Goal: Task Accomplishment & Management: Use online tool/utility

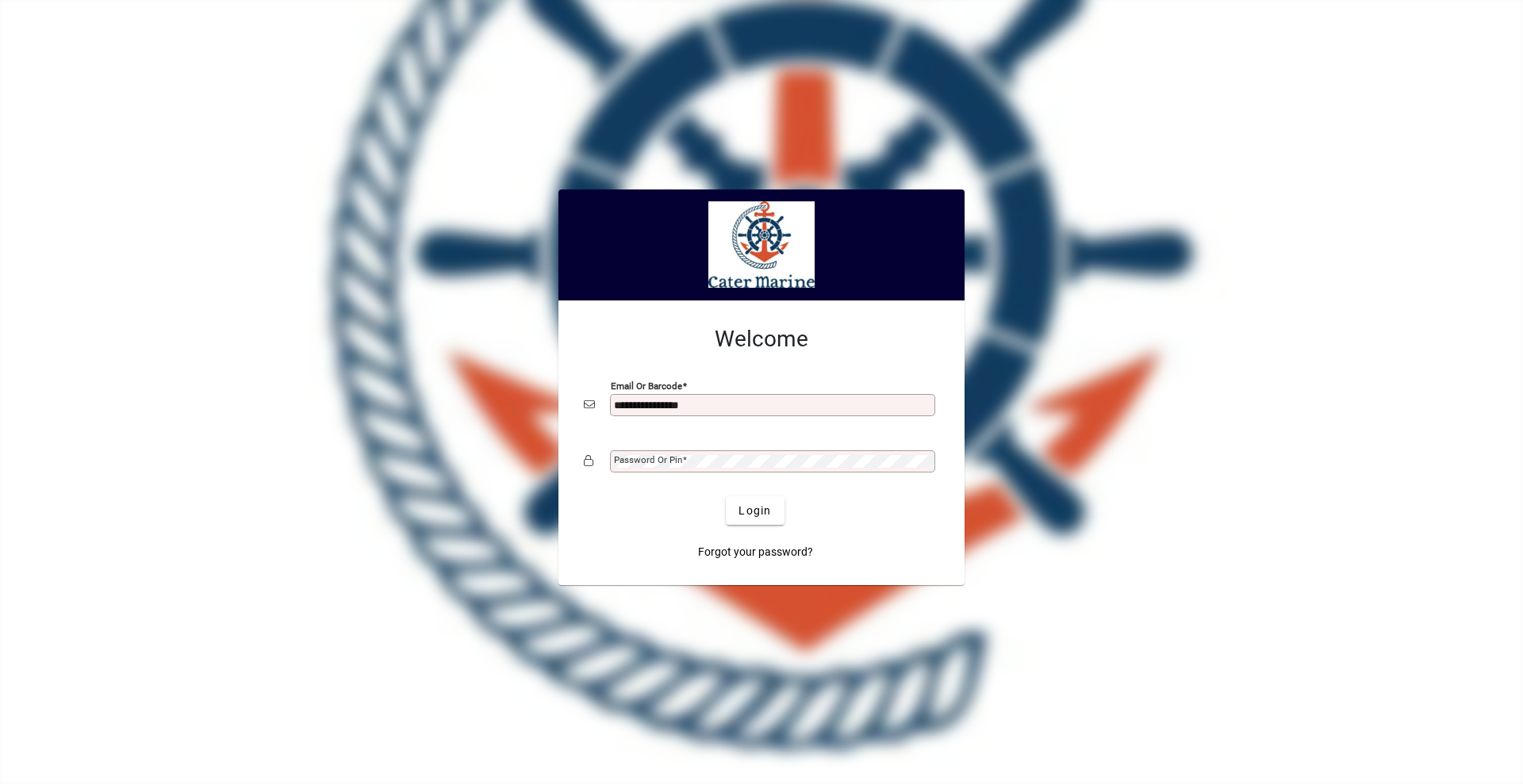
type input "**********"
click at [726, 496] on button "Login" at bounding box center [755, 510] width 58 height 28
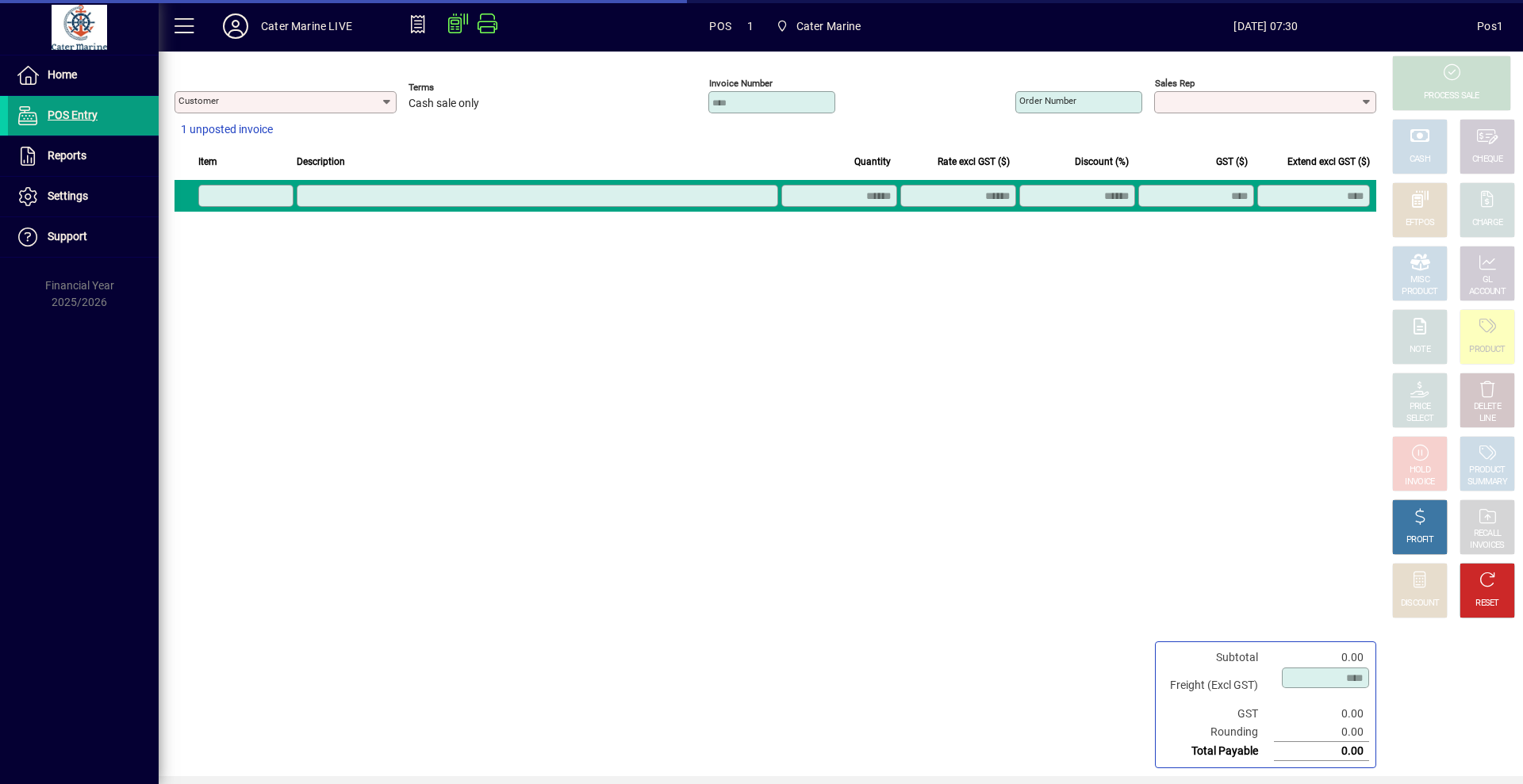
type input "**********"
